Goal: Navigation & Orientation: Understand site structure

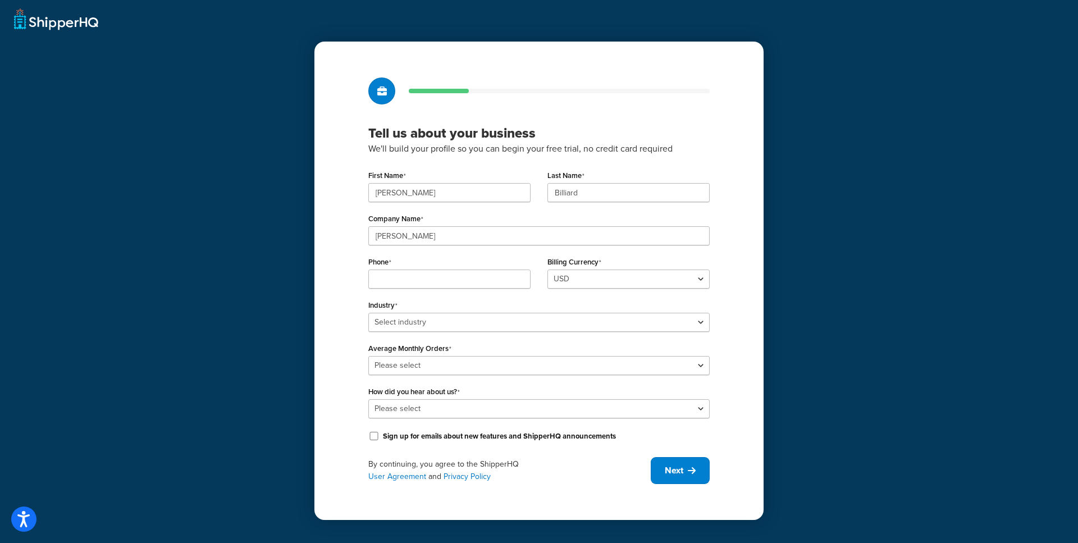
click at [79, 27] on div "Tell us about your business We'll build your profile so you can begin your free…" at bounding box center [539, 271] width 1078 height 543
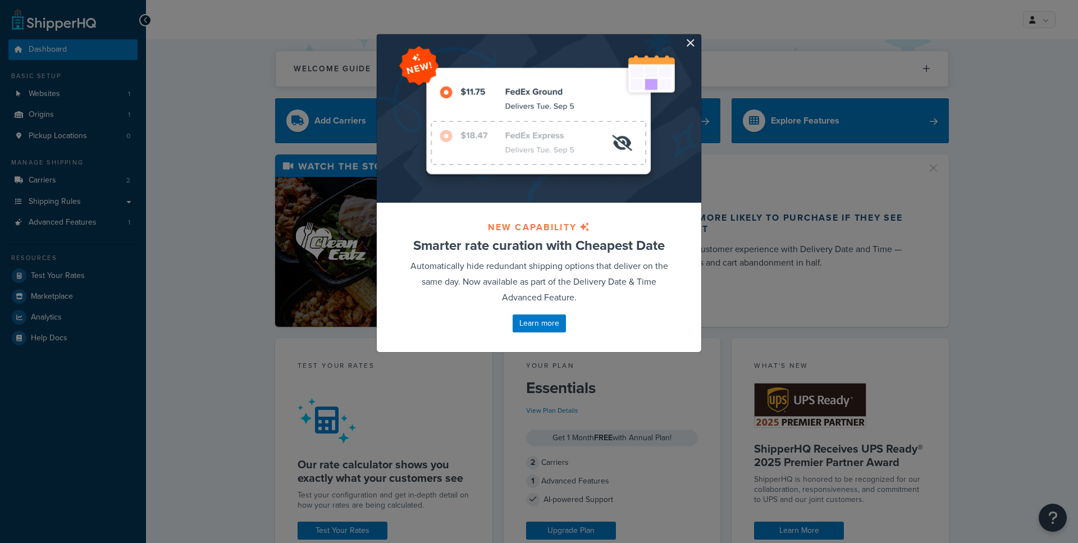
click at [696, 44] on div at bounding box center [539, 118] width 324 height 168
click at [698, 37] on button "button" at bounding box center [699, 35] width 3 height 3
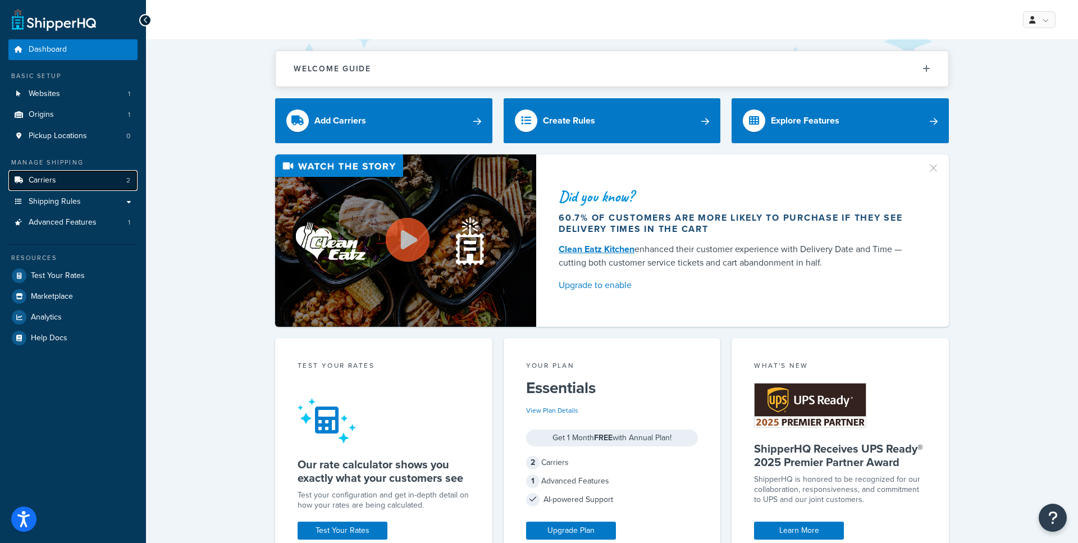
click at [124, 185] on link "Carriers 2" at bounding box center [72, 180] width 129 height 21
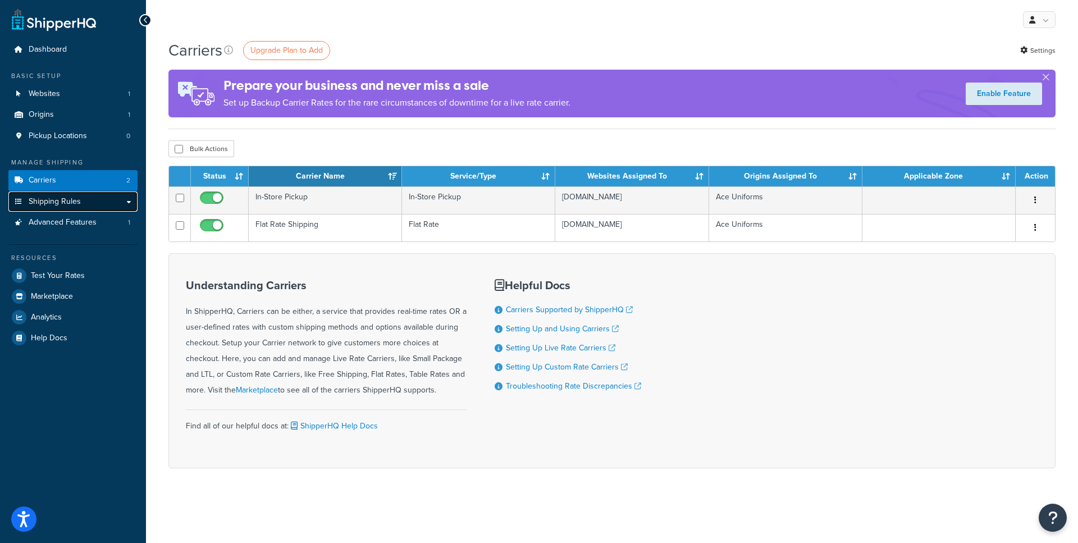
click at [123, 200] on link "Shipping Rules" at bounding box center [72, 201] width 129 height 21
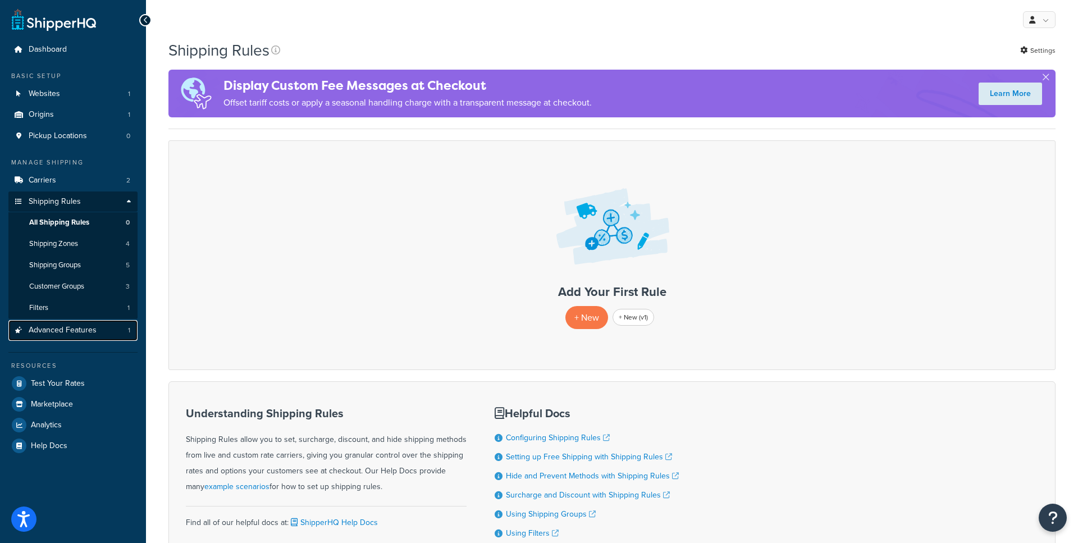
click at [74, 333] on span "Advanced Features" at bounding box center [63, 331] width 68 height 10
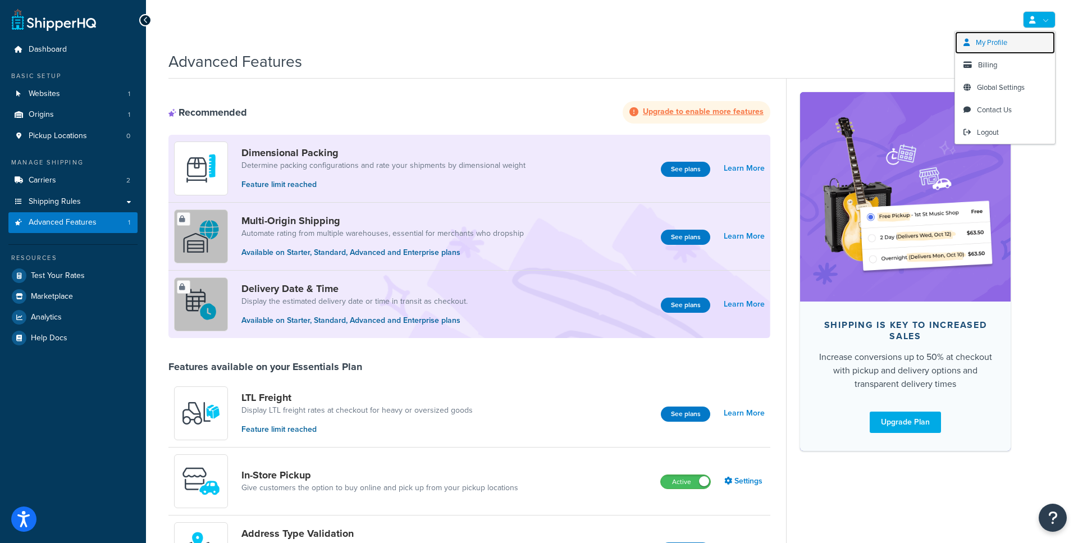
click at [1016, 44] on link "My Profile" at bounding box center [1005, 42] width 100 height 22
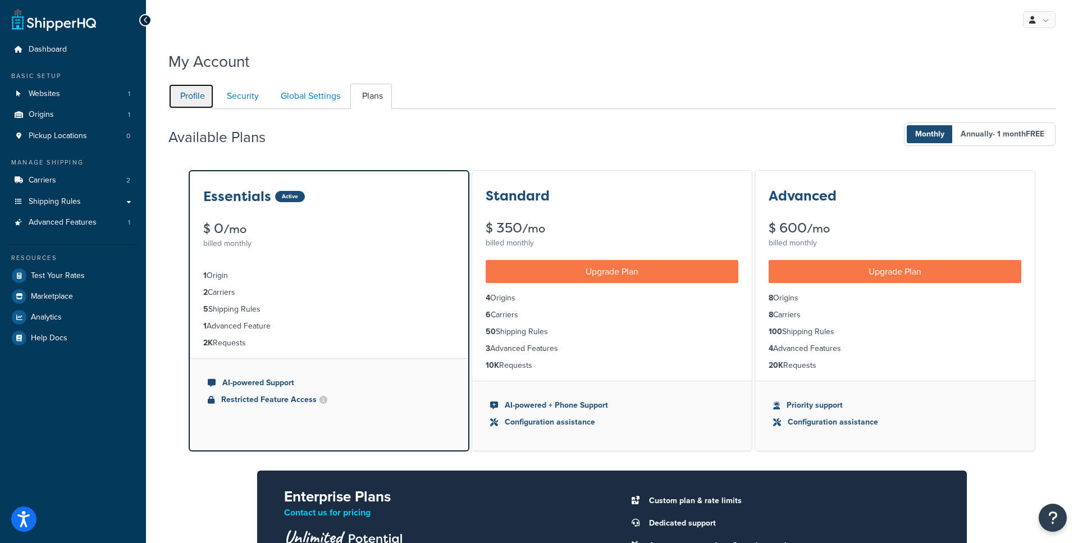
click at [205, 100] on link "Profile" at bounding box center [190, 96] width 45 height 25
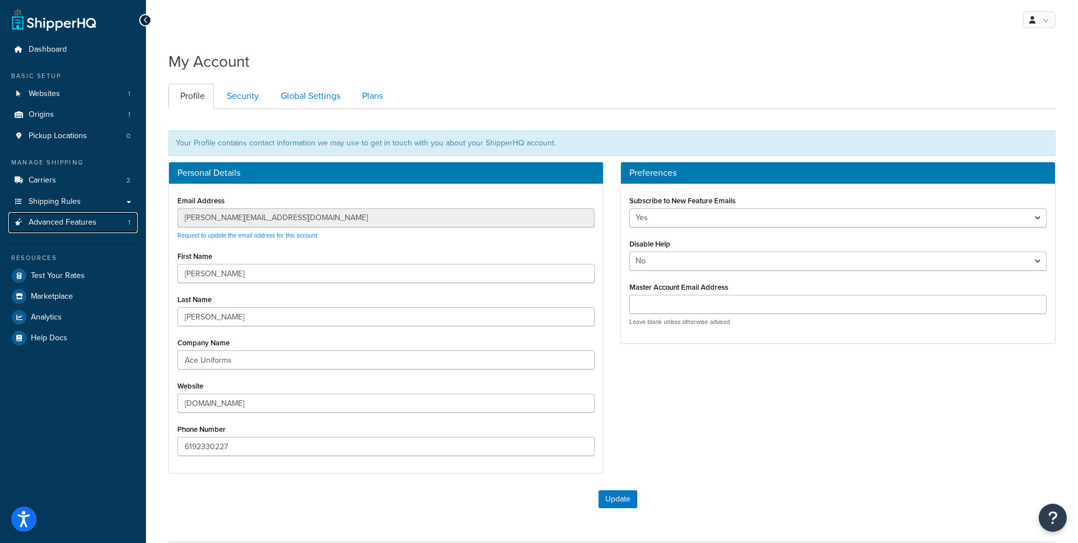
click at [88, 226] on span "Advanced Features" at bounding box center [63, 223] width 68 height 10
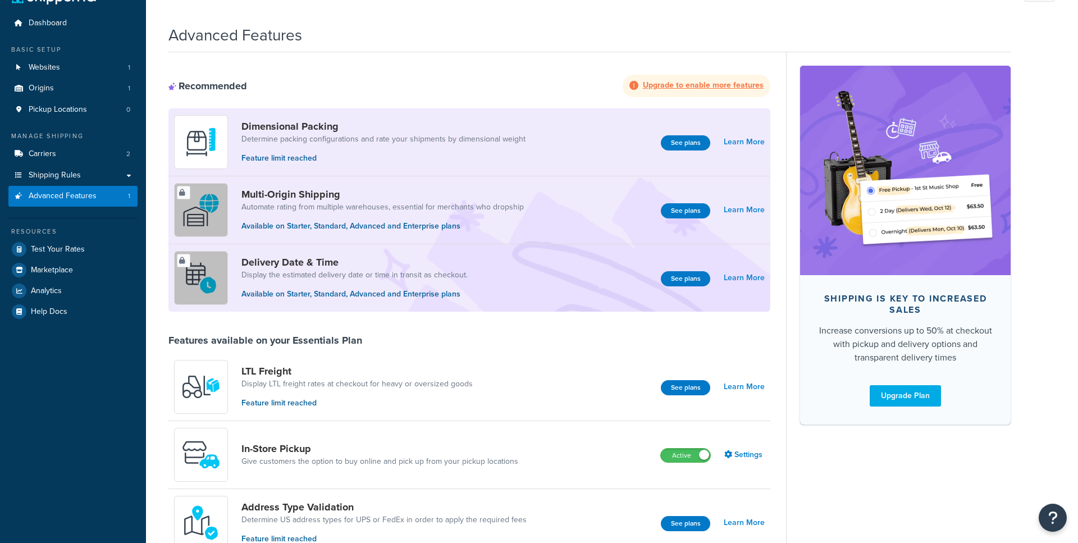
scroll to position [28, 0]
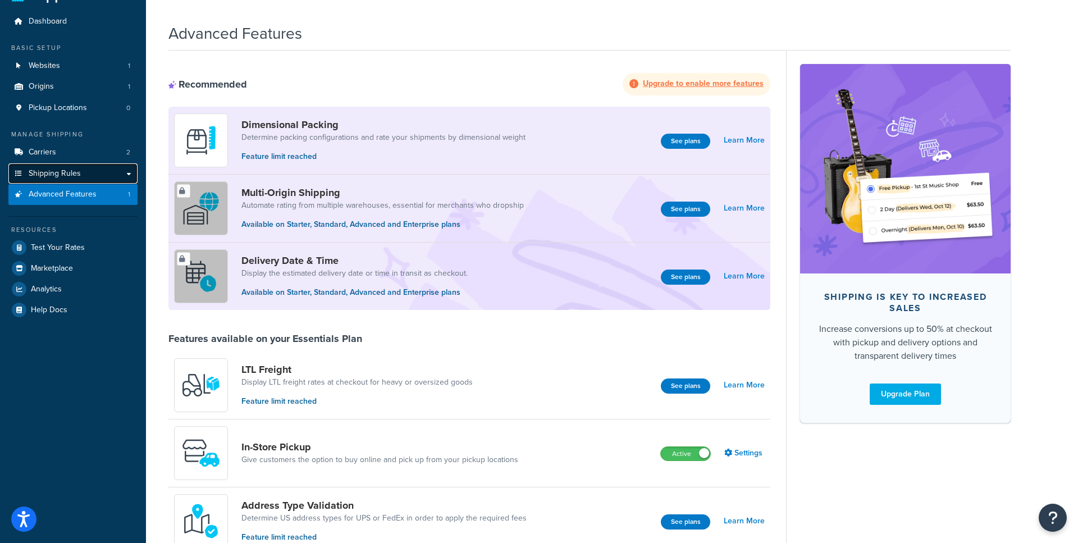
click at [103, 175] on link "Shipping Rules" at bounding box center [72, 173] width 129 height 21
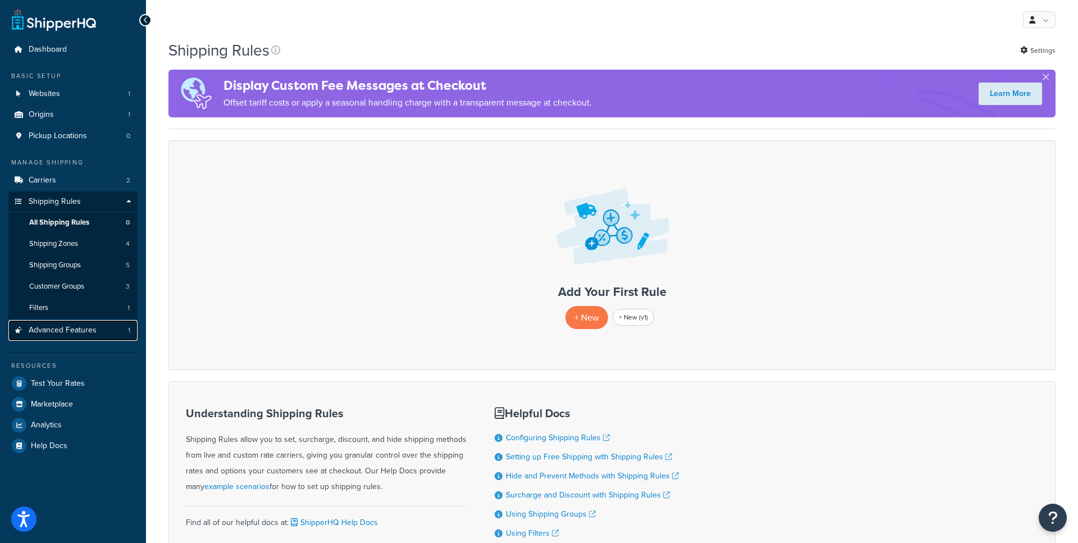
click at [83, 331] on span "Advanced Features" at bounding box center [63, 331] width 68 height 10
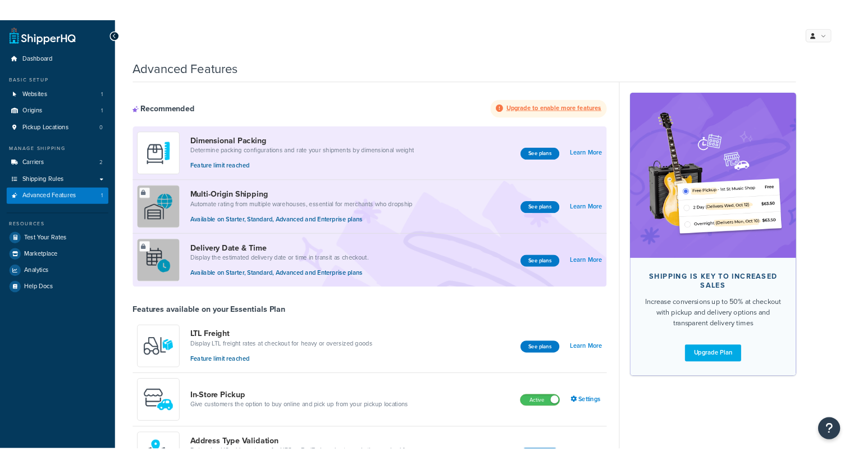
scroll to position [82, 0]
